Goal: Transaction & Acquisition: Purchase product/service

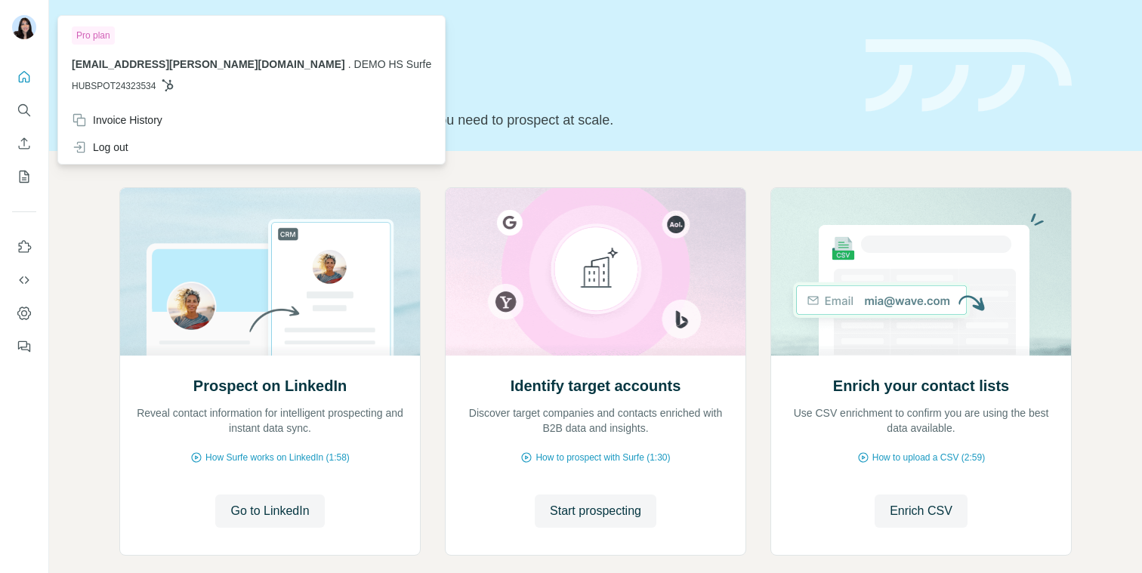
click at [16, 36] on img at bounding box center [24, 27] width 24 height 24
click at [26, 74] on icon "Quick start" at bounding box center [24, 77] width 15 height 15
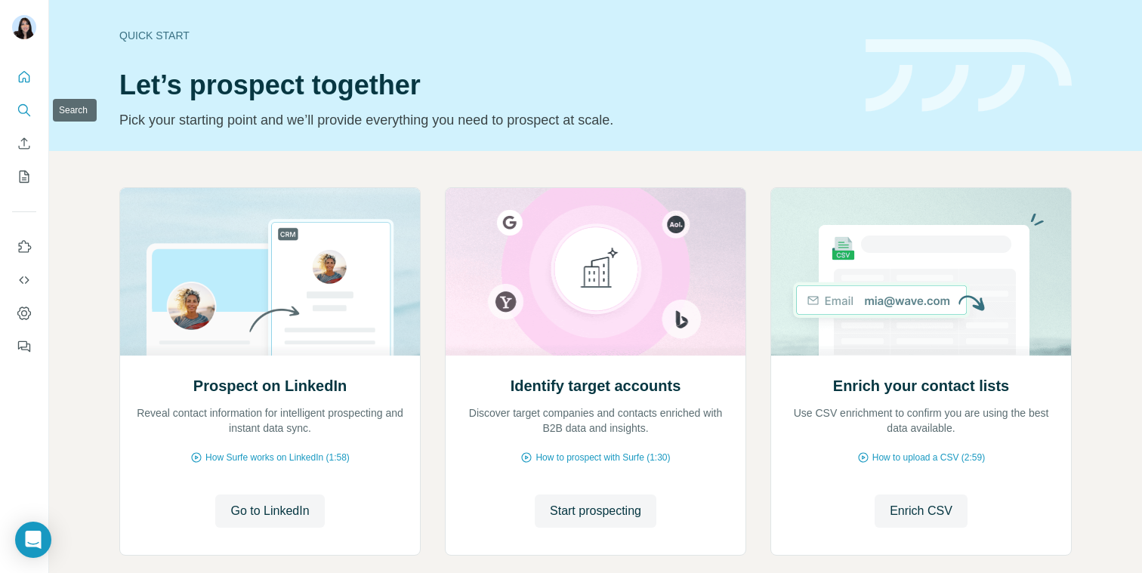
click at [23, 119] on button "Search" at bounding box center [24, 110] width 24 height 27
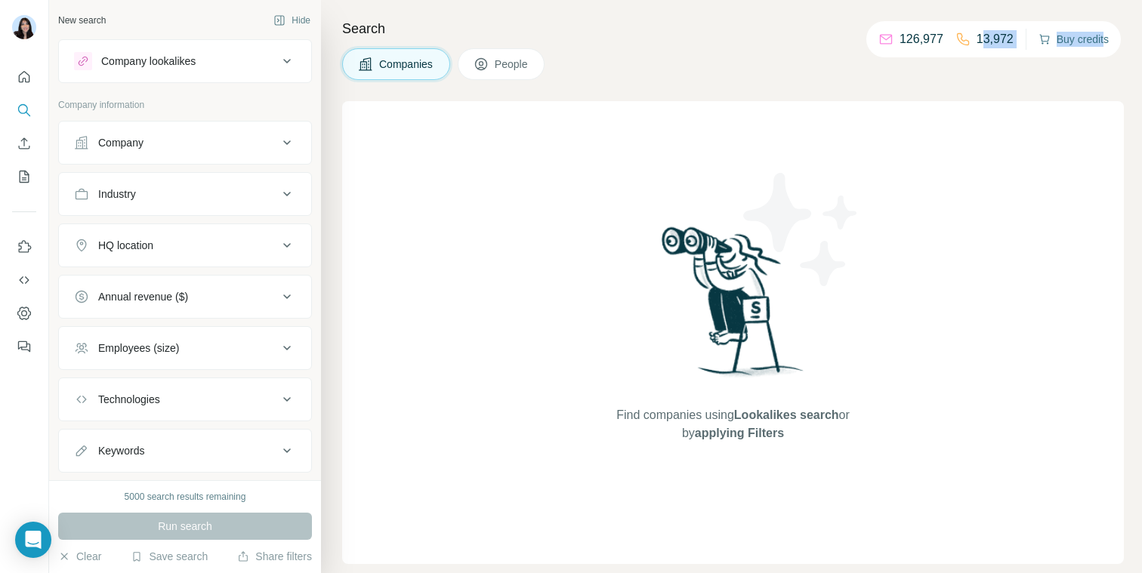
drag, startPoint x: 979, startPoint y: 39, endPoint x: 1105, endPoint y: 36, distance: 125.4
click at [1106, 36] on div "126,977 13,972 Buy credits" at bounding box center [994, 39] width 255 height 36
click at [1105, 36] on button "Buy credits" at bounding box center [1074, 39] width 70 height 21
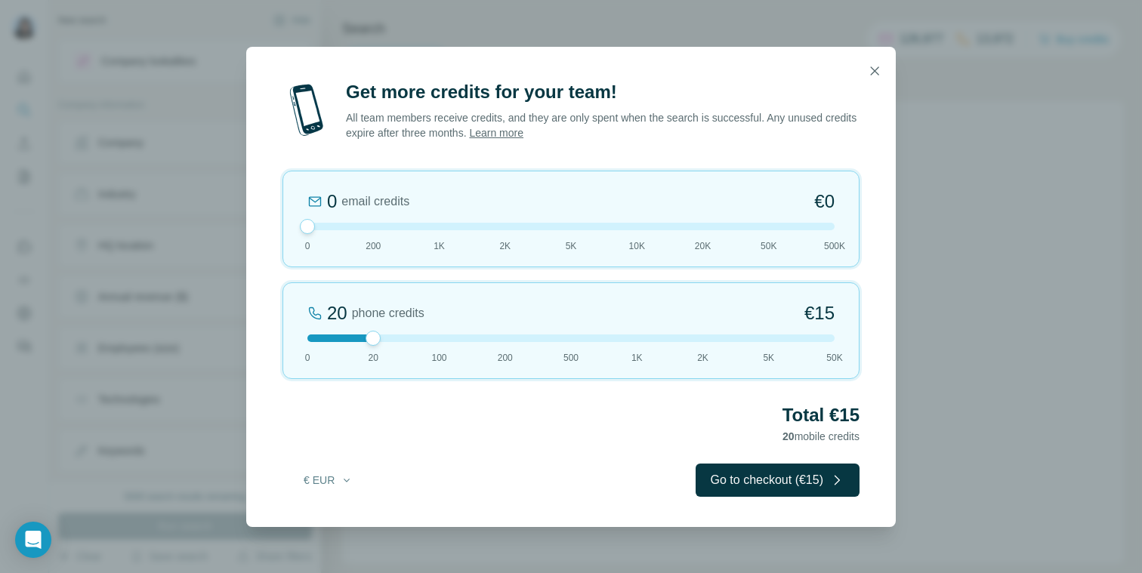
drag, startPoint x: 371, startPoint y: 223, endPoint x: 291, endPoint y: 223, distance: 80.1
click at [291, 223] on div "0 email credits €0 0 200 1K 2K 5K 10K 20K 50K 500K" at bounding box center [571, 219] width 577 height 97
click at [571, 338] on div at bounding box center [570, 339] width 527 height 8
